Goal: Task Accomplishment & Management: Use online tool/utility

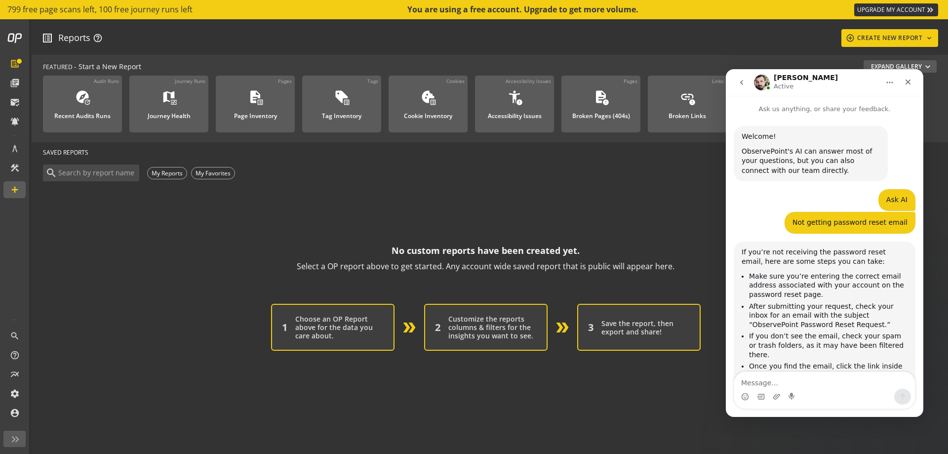
scroll to position [1247, 0]
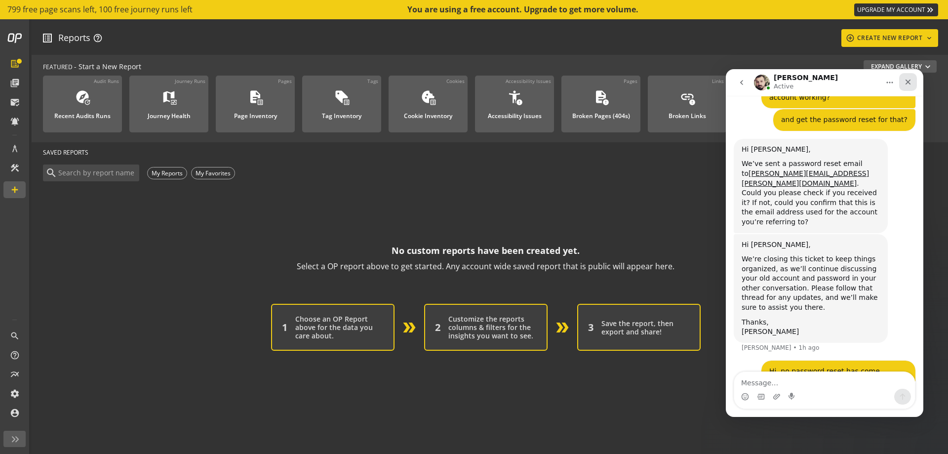
drag, startPoint x: 911, startPoint y: 85, endPoint x: 1575, endPoint y: 175, distance: 669.5
click at [911, 85] on icon "Close" at bounding box center [908, 82] width 8 height 8
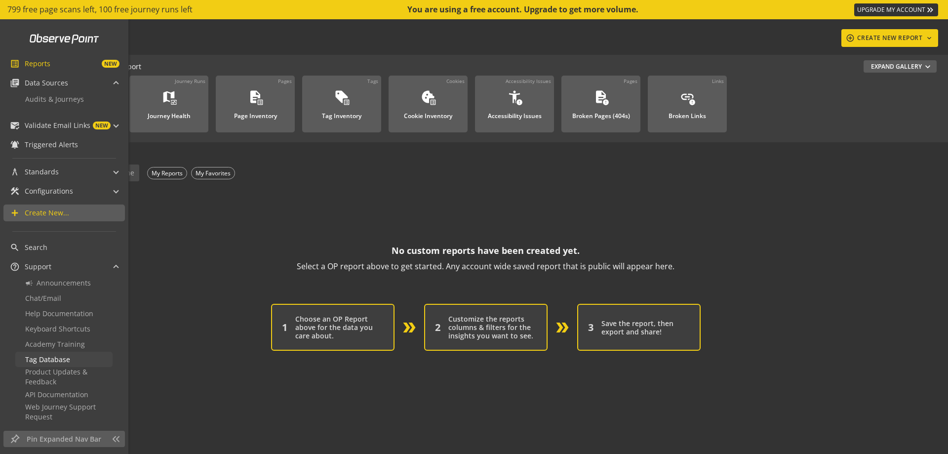
click at [77, 358] on link "Tag Database" at bounding box center [63, 359] width 97 height 15
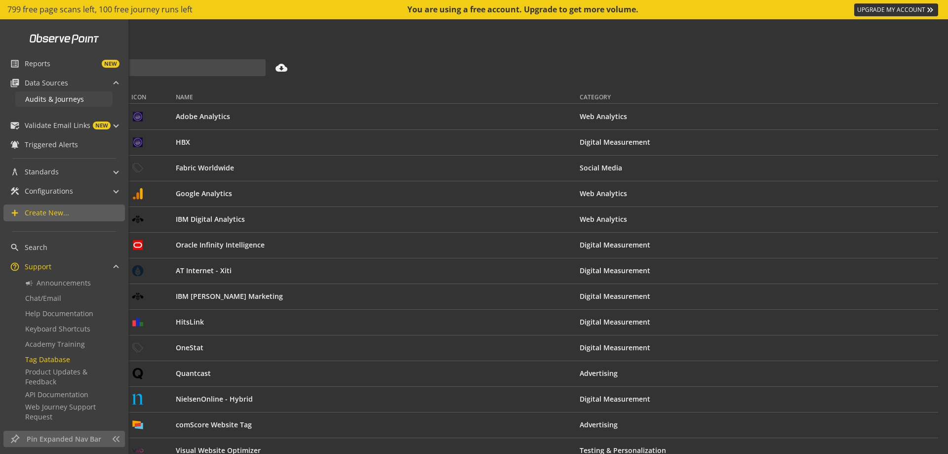
click at [68, 105] on link "Audits & Journeys" at bounding box center [63, 98] width 97 height 15
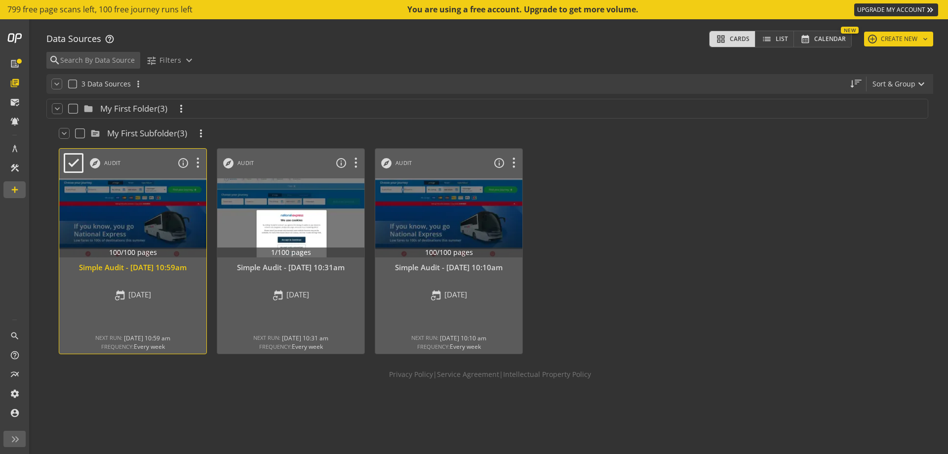
click at [148, 267] on div "Simple Audit - [DATE] 10:59am" at bounding box center [132, 267] width 137 height 10
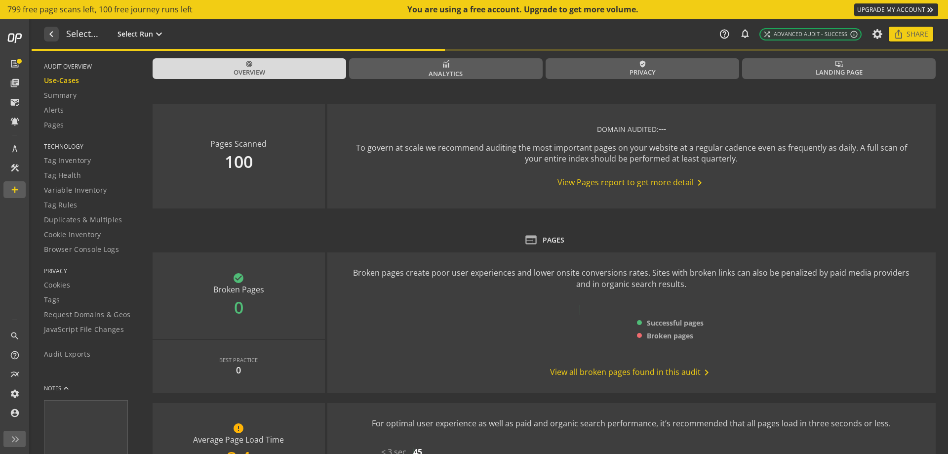
type textarea "Notes can include: -a description of what this audit is validating -changes in …"
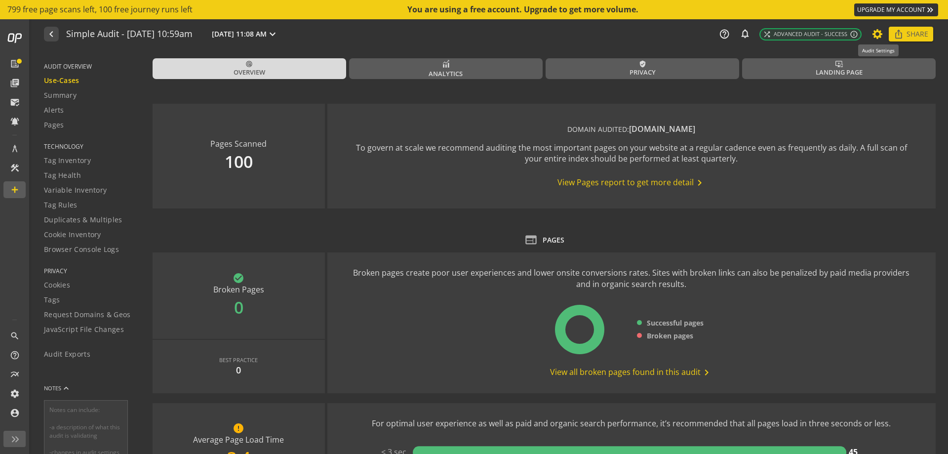
click at [883, 33] on icon at bounding box center [878, 34] width 12 height 7
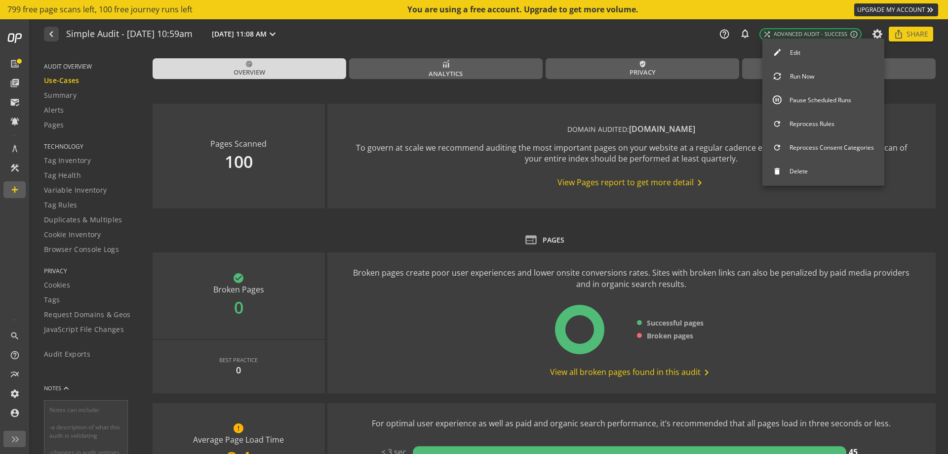
click at [856, 95] on button "Pause Scheduled Runs" at bounding box center [824, 100] width 122 height 21
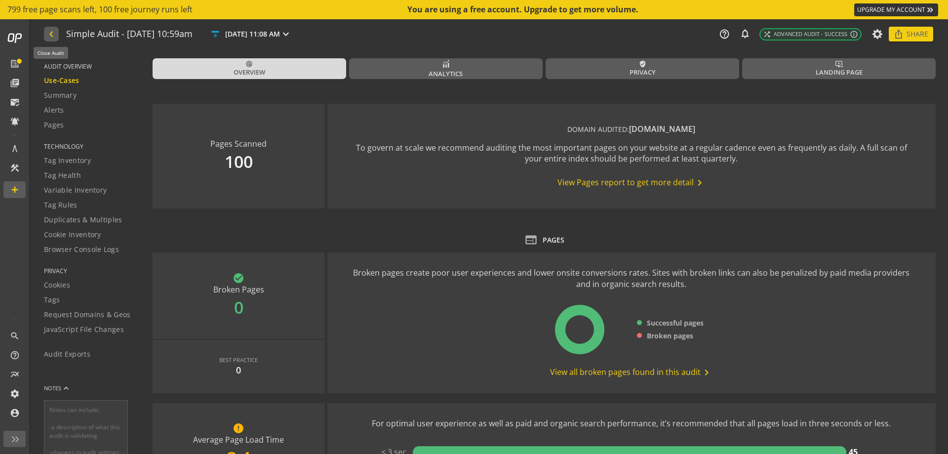
click at [50, 35] on mat-icon "navigate_before" at bounding box center [50, 34] width 10 height 12
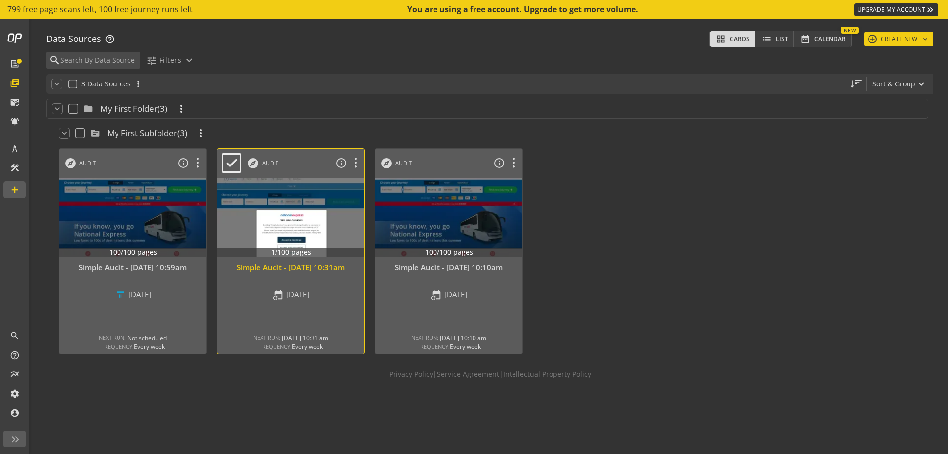
click at [354, 294] on div "event_repeat [DATE]" at bounding box center [290, 294] width 147 height 11
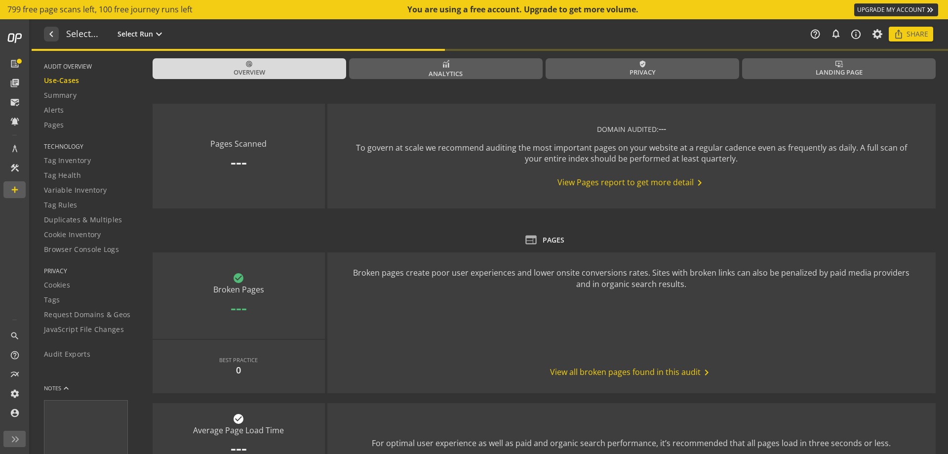
type textarea "Notes can include: -a description of what this audit is validating -changes in …"
click at [878, 35] on icon at bounding box center [878, 34] width 12 height 7
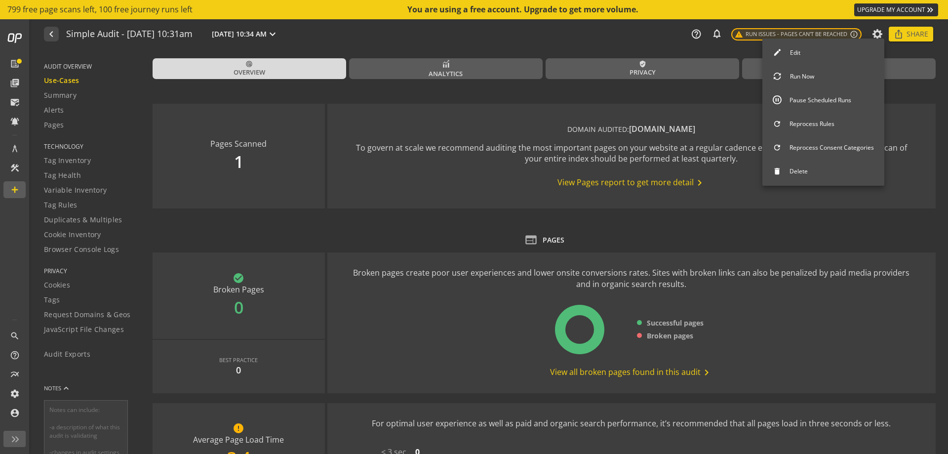
click at [815, 105] on button "Pause Scheduled Runs" at bounding box center [824, 100] width 122 height 21
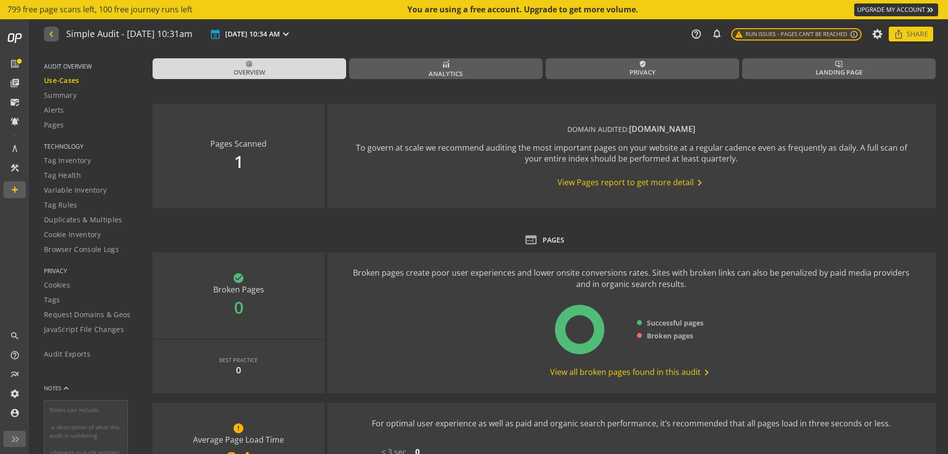
click at [56, 31] on button "navigate_before" at bounding box center [51, 34] width 15 height 15
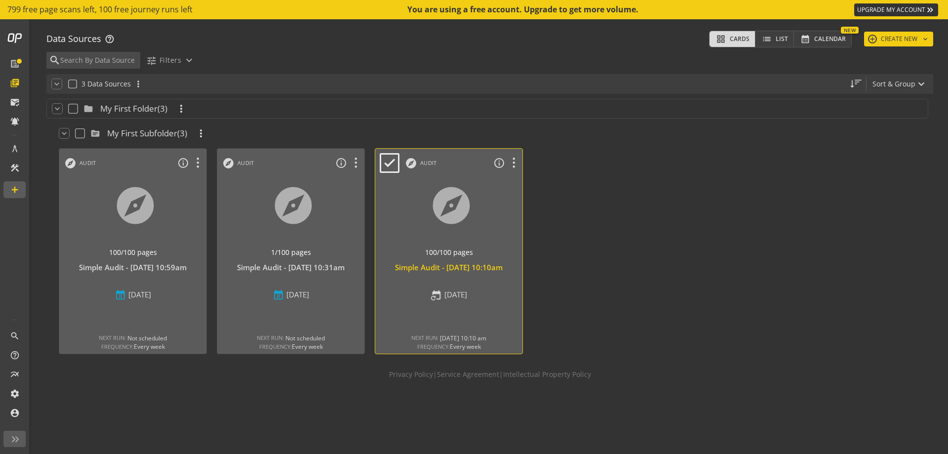
click at [463, 286] on div "explore 100/100 pages Simple Audit - [DATE] 10:10am event_repeat [DATE] NEXT RU…" at bounding box center [448, 250] width 147 height 144
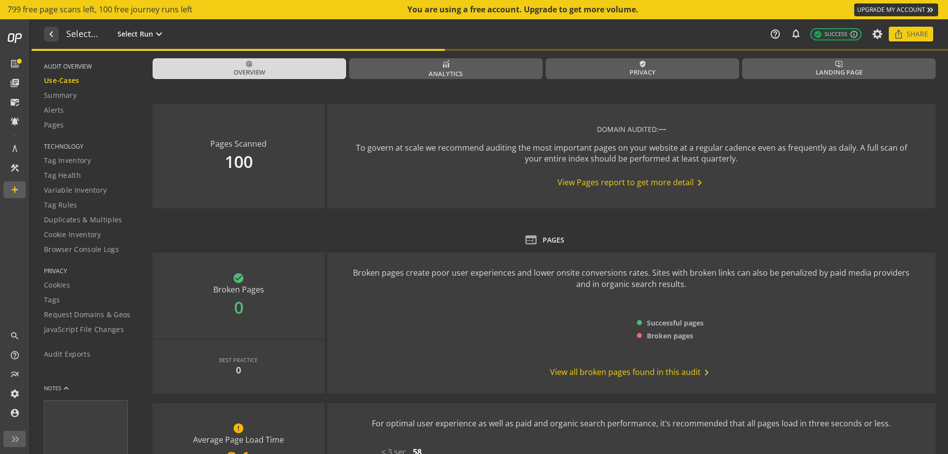
type textarea "Notes can include: -a description of what this audit is validating -changes in …"
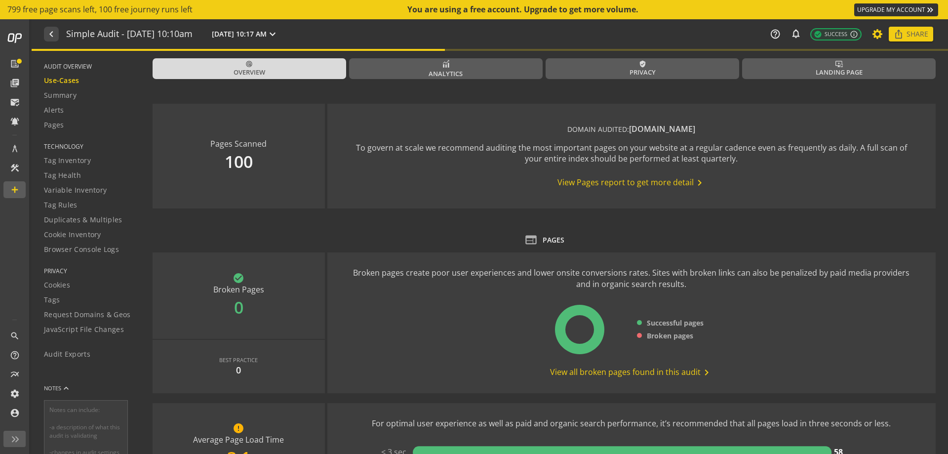
click at [875, 36] on icon at bounding box center [878, 34] width 12 height 7
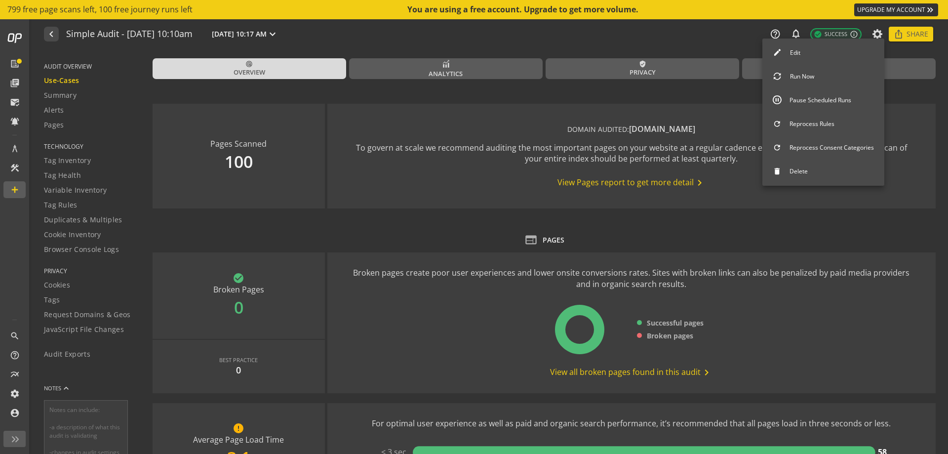
click at [820, 99] on button "Pause Scheduled Runs" at bounding box center [824, 100] width 122 height 21
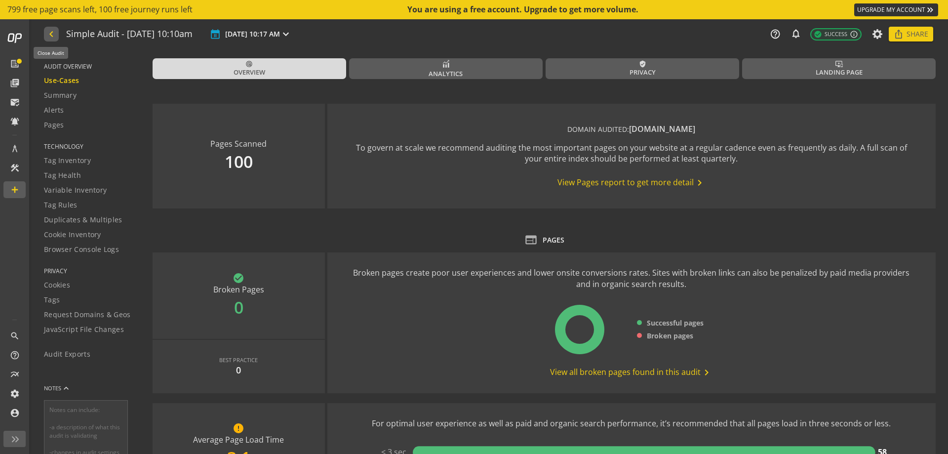
click at [52, 34] on mat-icon "navigate_before" at bounding box center [50, 34] width 10 height 12
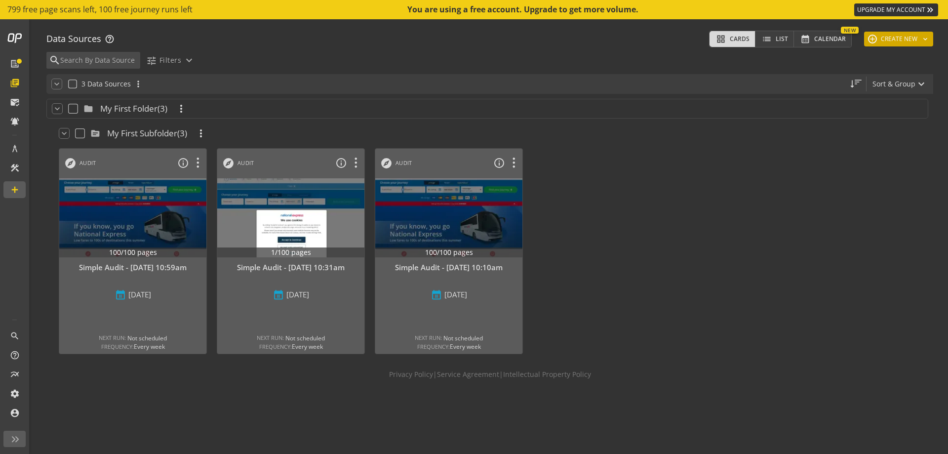
click at [913, 41] on button "add CREATE NEW keyboard_arrow_down" at bounding box center [898, 39] width 69 height 15
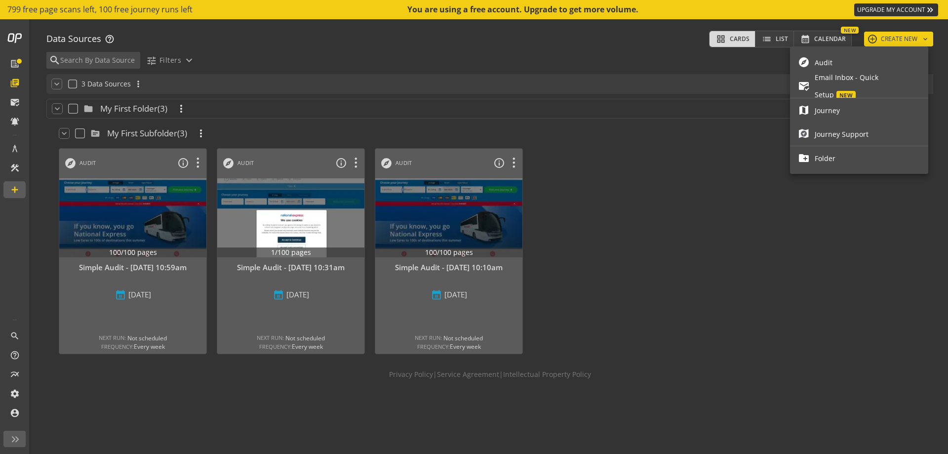
click at [838, 63] on span "Audit" at bounding box center [868, 62] width 106 height 17
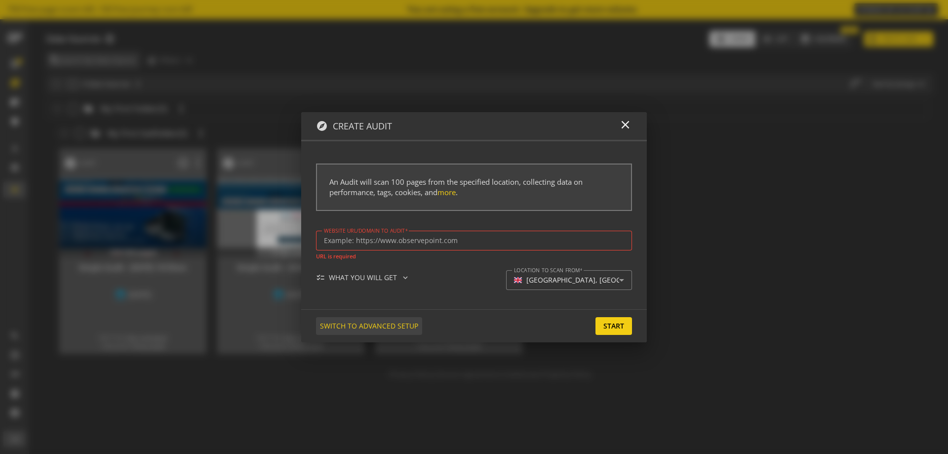
click at [399, 323] on span "SWITCH TO ADVANCED SETUP" at bounding box center [369, 326] width 98 height 18
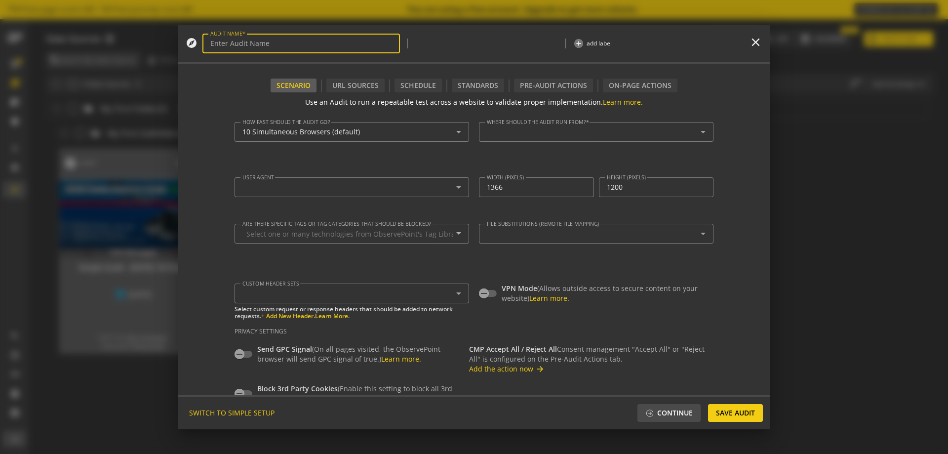
type input "Simple Audit - [DATE] 3:50pm"
type textarea "[PERSON_NAME][EMAIL_ADDRESS][DOMAIN_NAME]"
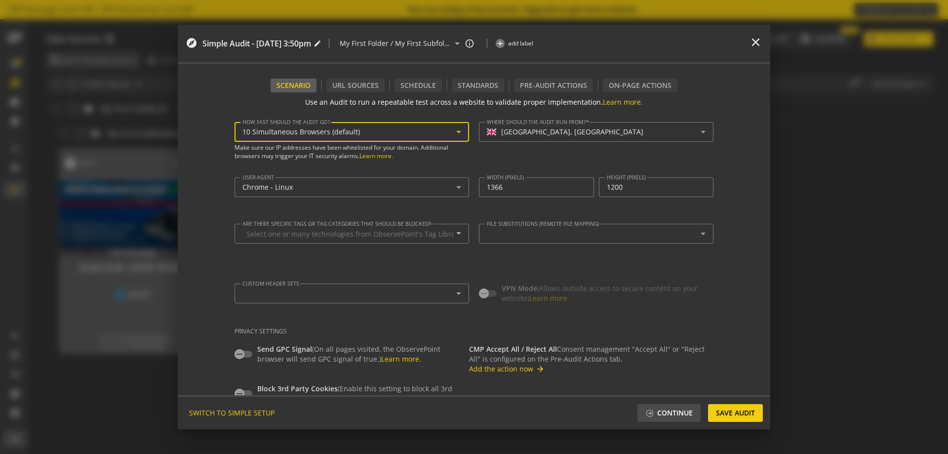
click at [361, 132] on div "10 Simultaneous Browsers (default)" at bounding box center [350, 132] width 214 height 8
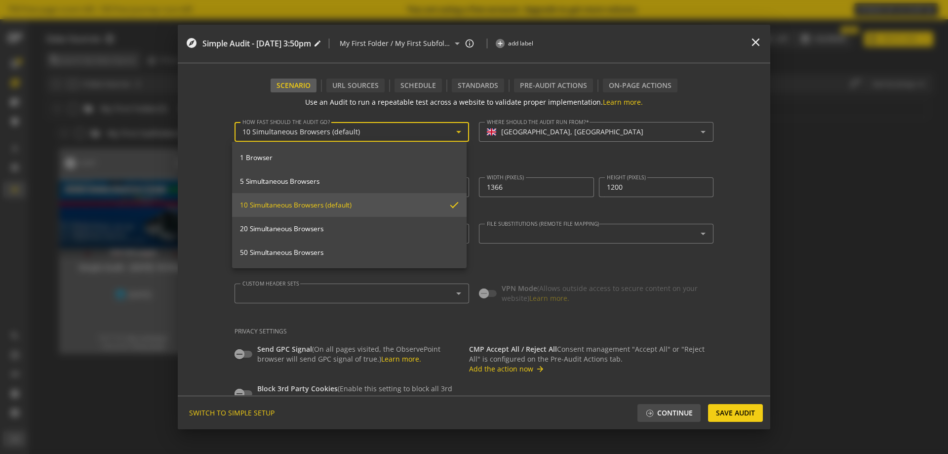
click at [479, 156] on div at bounding box center [474, 227] width 948 height 454
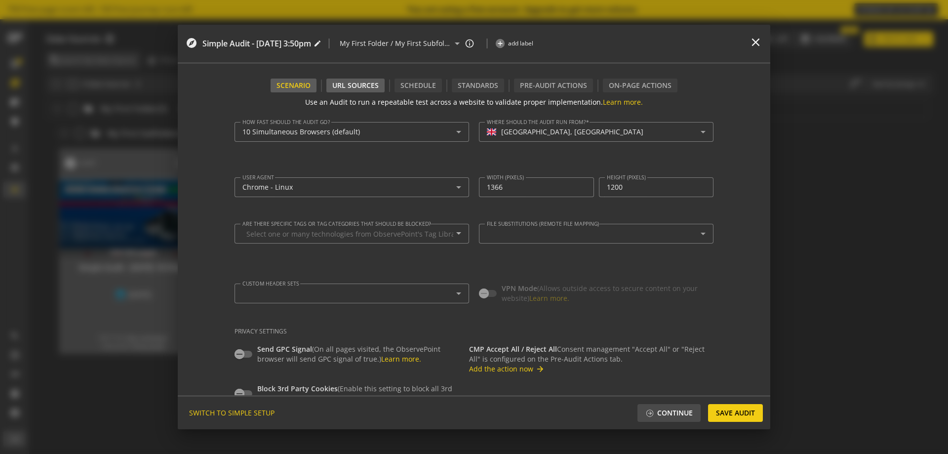
click at [372, 82] on div "URL Sources" at bounding box center [356, 86] width 58 height 14
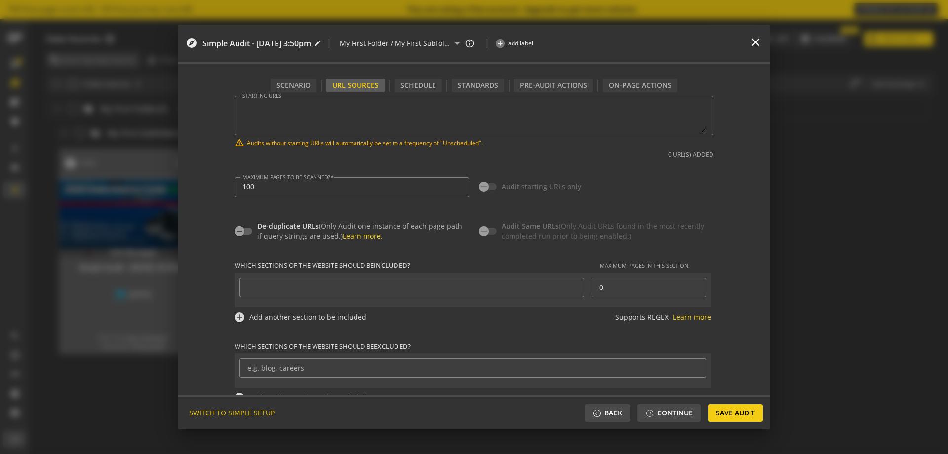
scroll to position [98, 0]
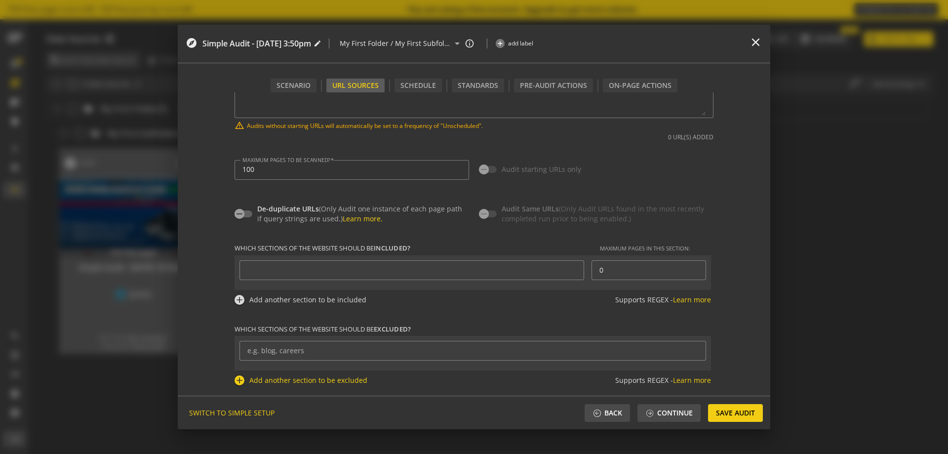
click at [243, 382] on div "add Add another section to be excluded" at bounding box center [301, 380] width 133 height 10
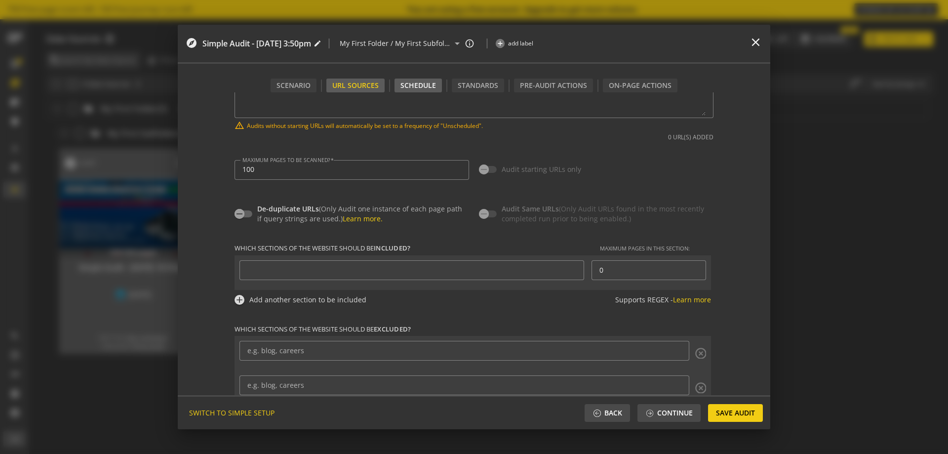
click at [431, 81] on div "Schedule" at bounding box center [418, 86] width 47 height 14
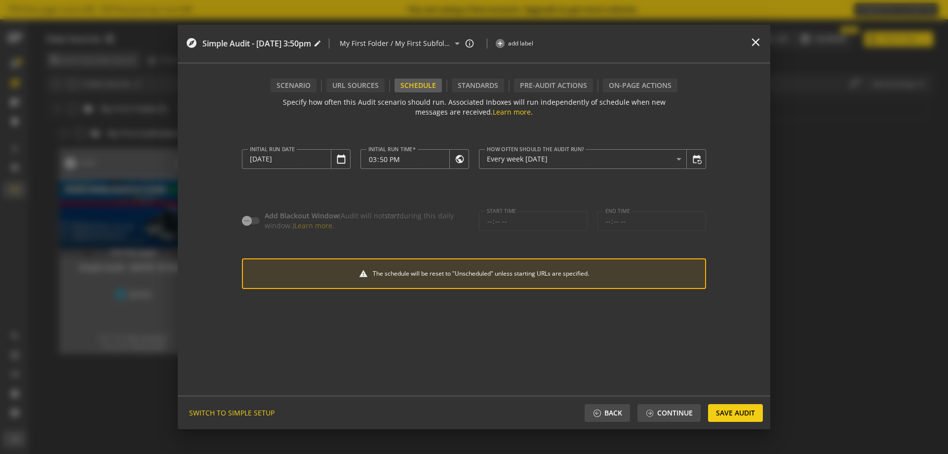
click at [487, 78] on div "Scenario URL Sources Schedule Standards Pre-audit Actions On-Page Actions Use a…" at bounding box center [474, 247] width 593 height 366
click at [488, 82] on div "Standards" at bounding box center [478, 86] width 52 height 14
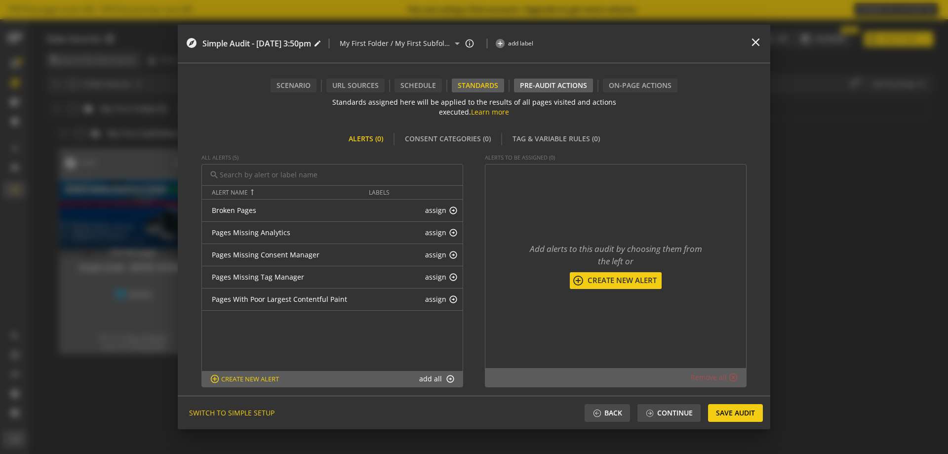
click at [518, 84] on div "Pre-audit Actions" at bounding box center [553, 86] width 79 height 14
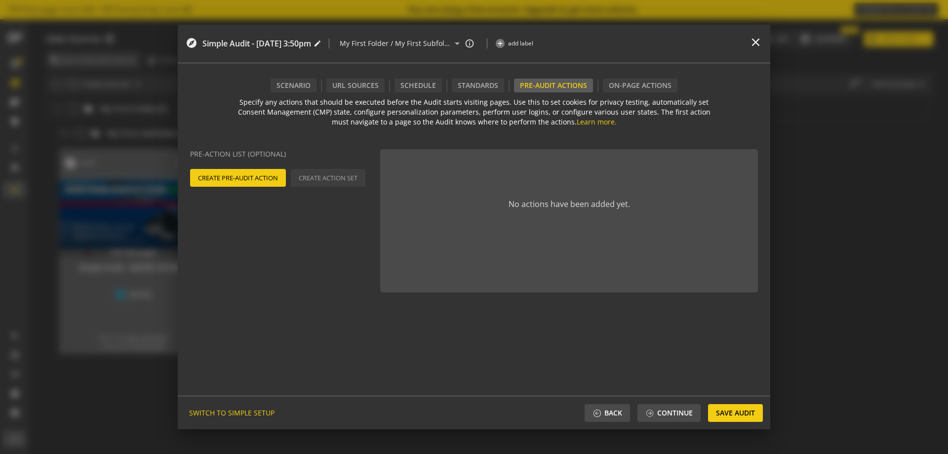
click at [288, 92] on div "Specify any actions that should be executed before the Audit starts visiting pa…" at bounding box center [474, 243] width 593 height 303
click at [294, 90] on div "Scenario" at bounding box center [294, 86] width 46 height 14
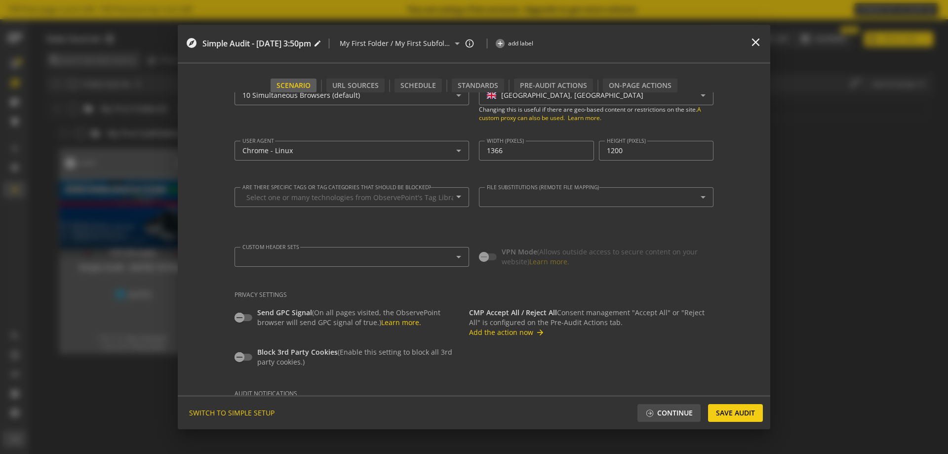
scroll to position [14, 0]
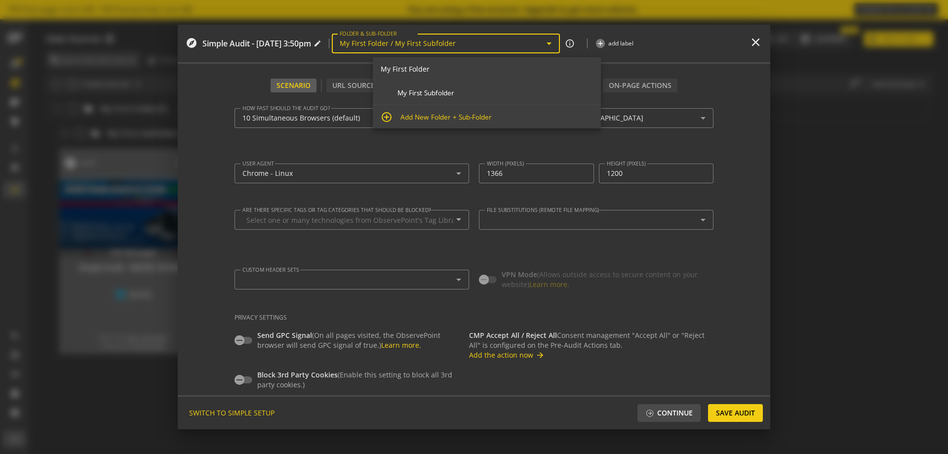
click at [486, 47] on input "My First Folder / My First Subfolder" at bounding box center [442, 44] width 204 height 8
click at [729, 271] on form "Use an Audit to run a repeatable test across a website to validate proper imple…" at bounding box center [474, 243] width 593 height 303
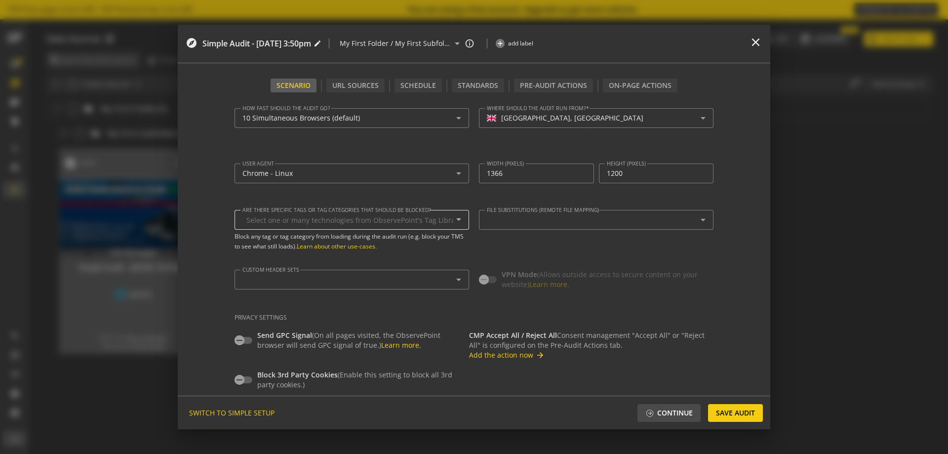
click at [410, 223] on input "Are there specific tags or tag categories that should be blocked?" at bounding box center [349, 220] width 207 height 8
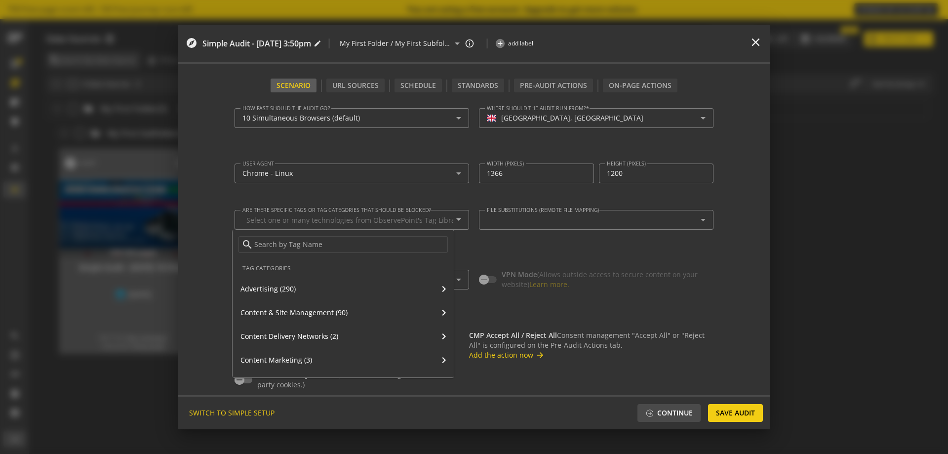
click at [206, 180] on div at bounding box center [474, 227] width 948 height 454
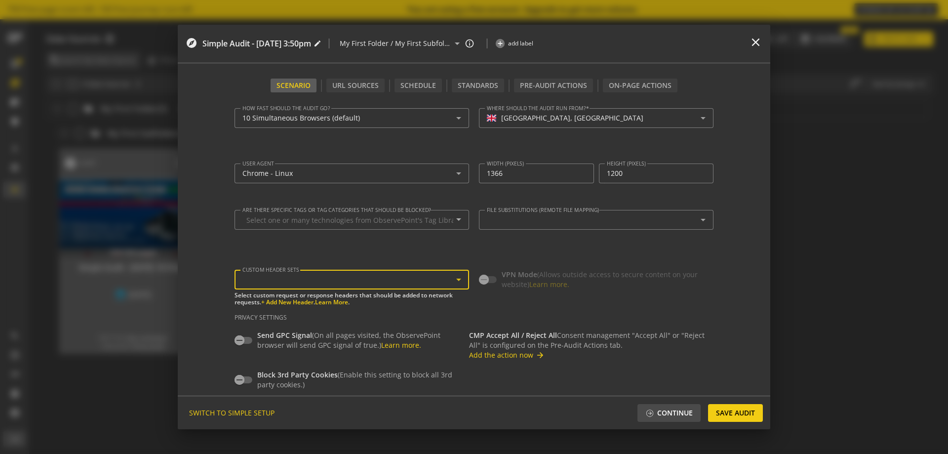
click at [370, 276] on div at bounding box center [350, 280] width 214 height 8
click at [590, 317] on h2 "Privacy Settings" at bounding box center [474, 317] width 479 height 6
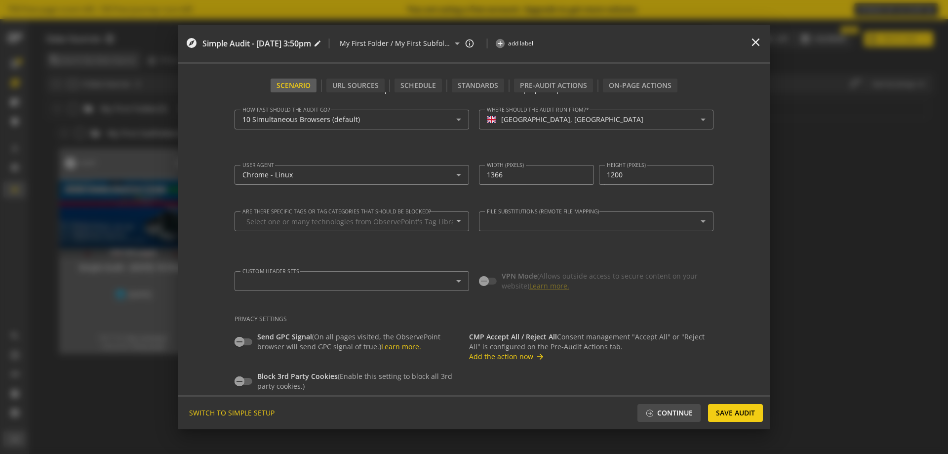
scroll to position [0, 0]
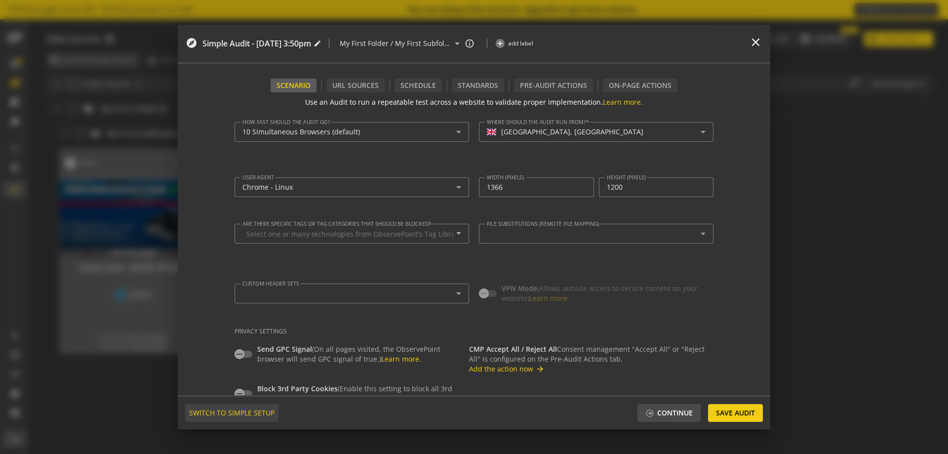
click at [245, 412] on span "SWITCH TO SIMPLE SETUP" at bounding box center [231, 413] width 85 height 18
